Goal: Information Seeking & Learning: Learn about a topic

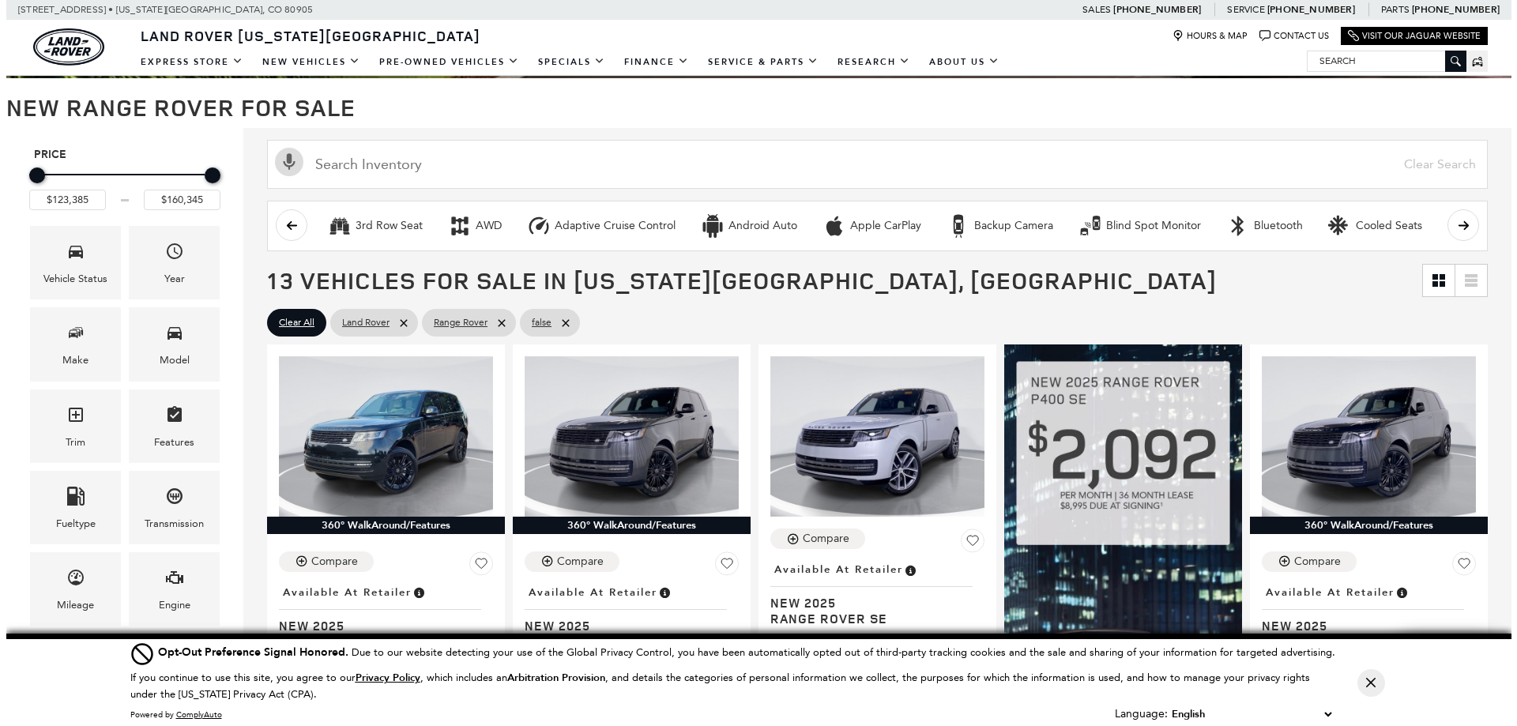
scroll to position [237, 0]
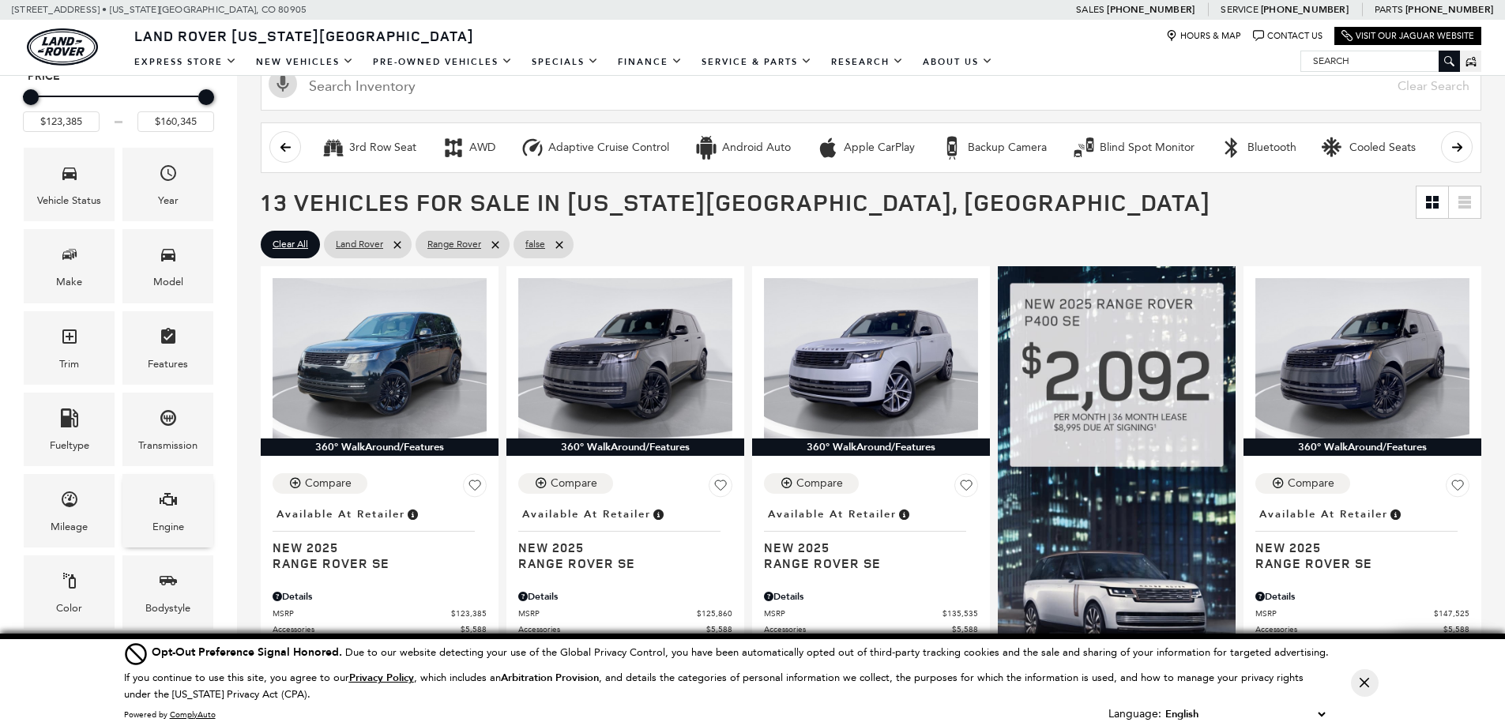
click at [149, 499] on div "Engine" at bounding box center [167, 510] width 91 height 73
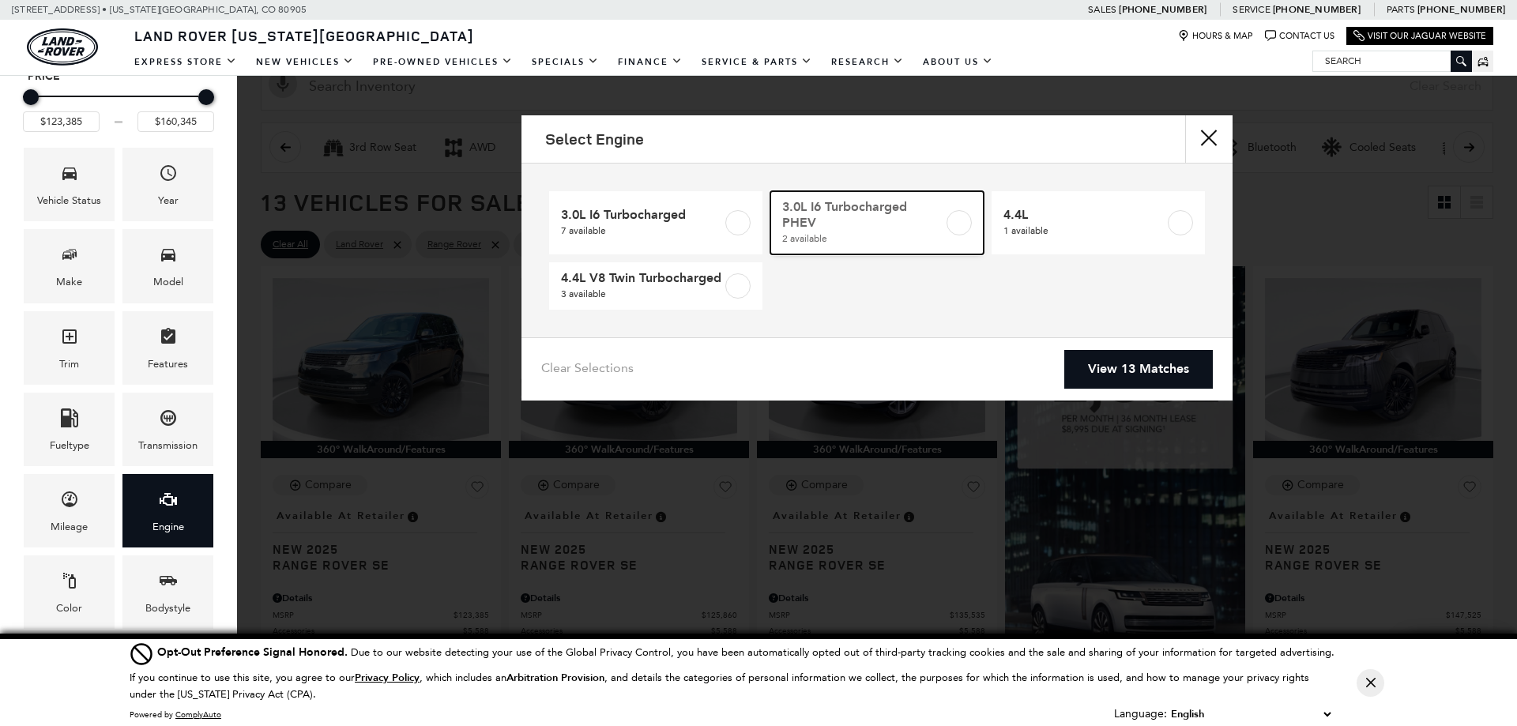
click at [951, 220] on label at bounding box center [959, 222] width 25 height 25
type input "$135,535"
type input "$155,965"
checkbox input "true"
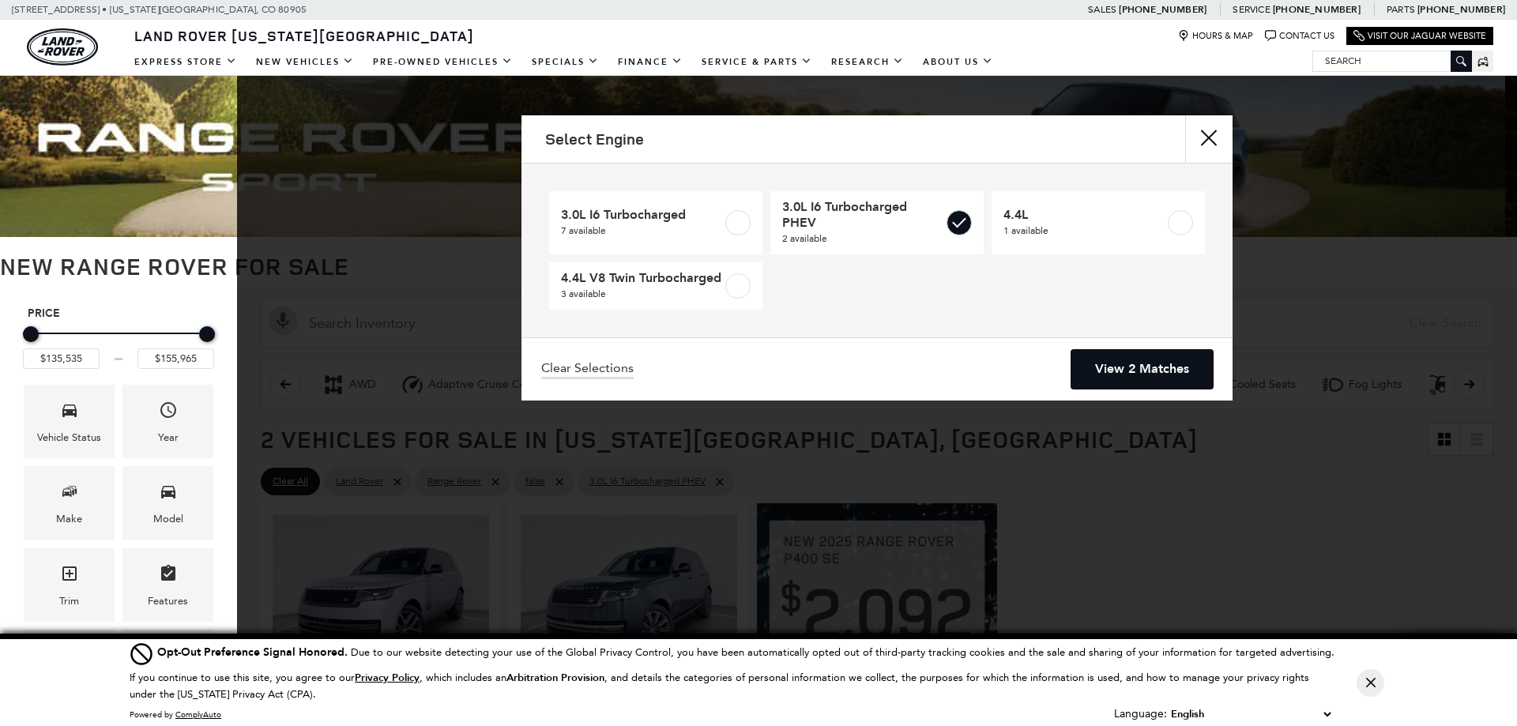
click at [1119, 368] on link "View 2 Matches" at bounding box center [1142, 369] width 141 height 39
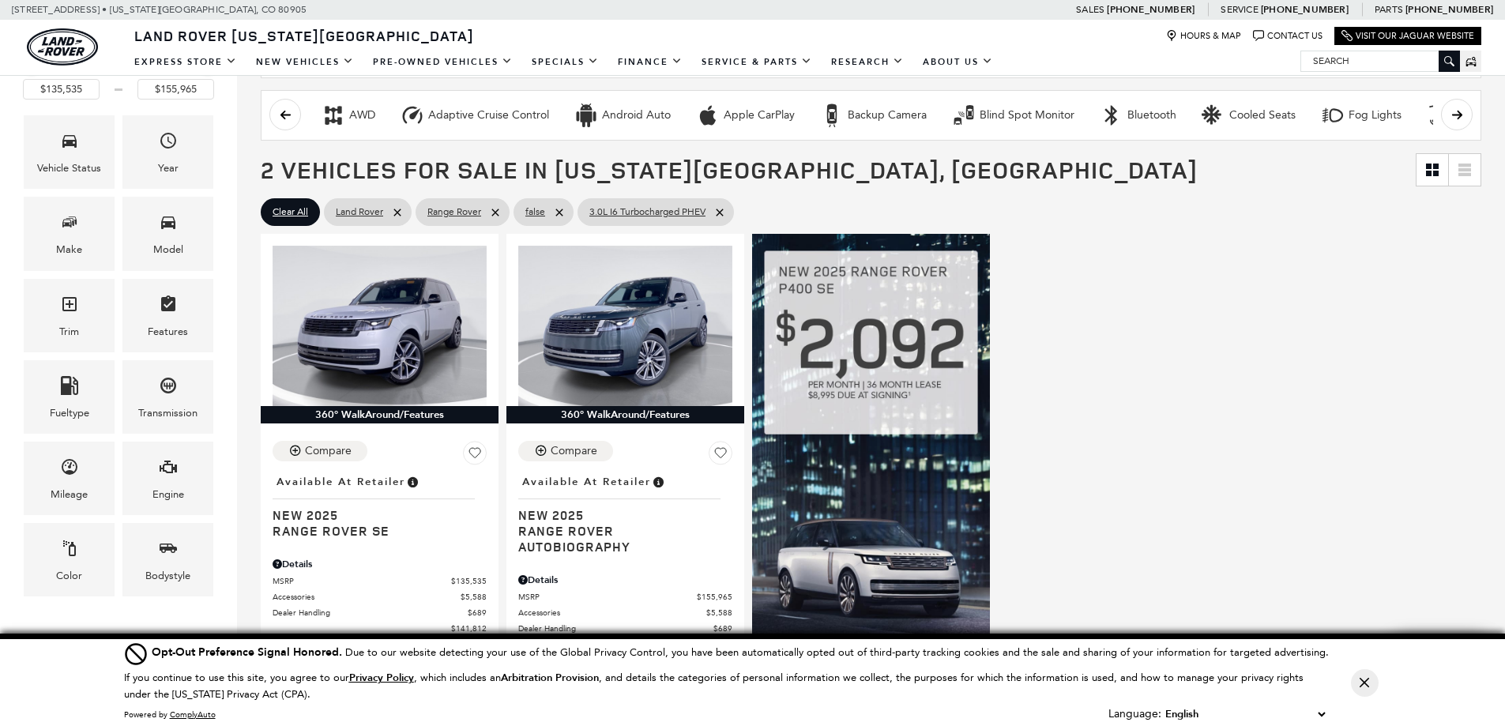
scroll to position [316, 0]
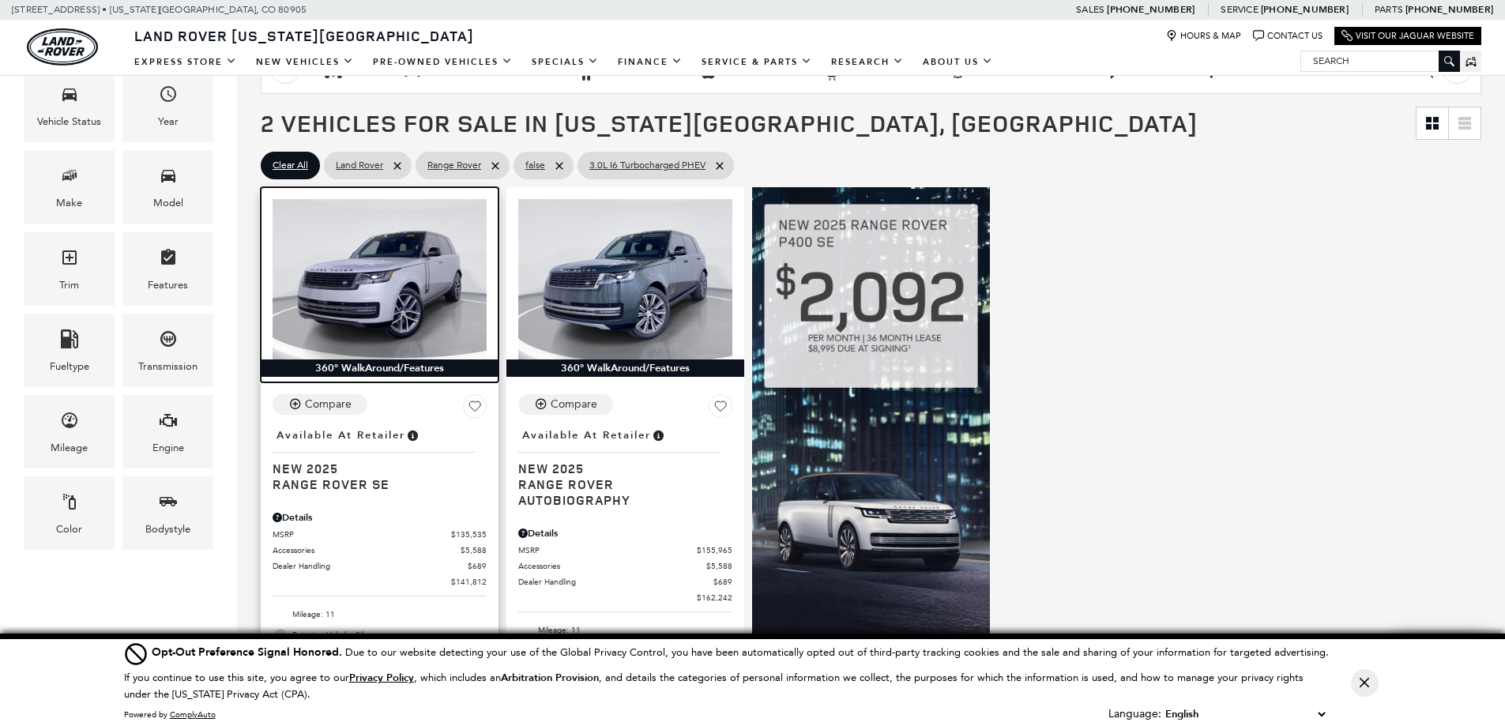
click at [420, 279] on img at bounding box center [380, 279] width 214 height 160
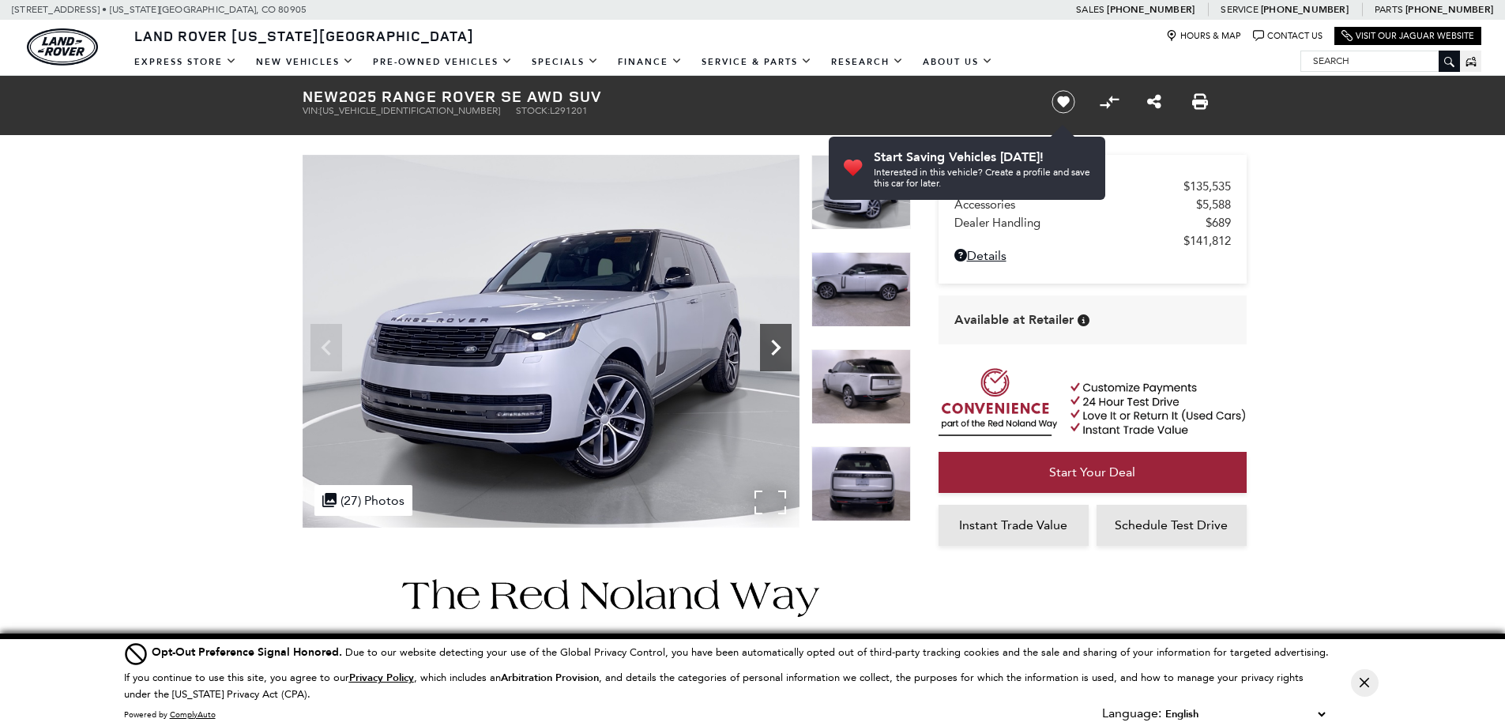
click at [781, 345] on icon "Next" at bounding box center [776, 348] width 32 height 32
